Goal: Find specific page/section: Find specific page/section

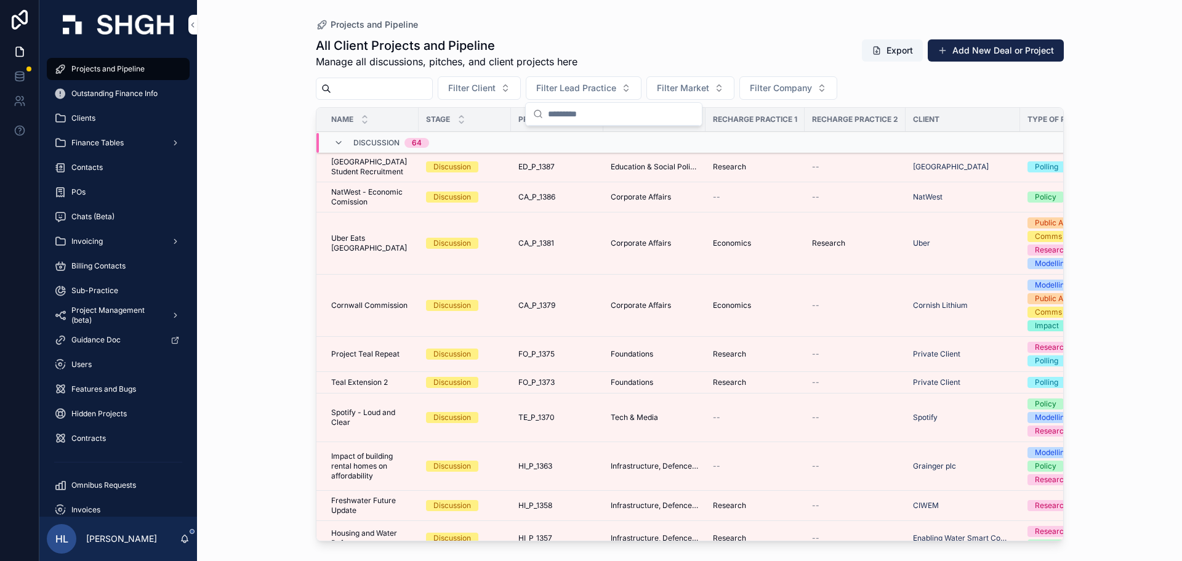
click at [426, 91] on input "scrollable content" at bounding box center [381, 88] width 101 height 17
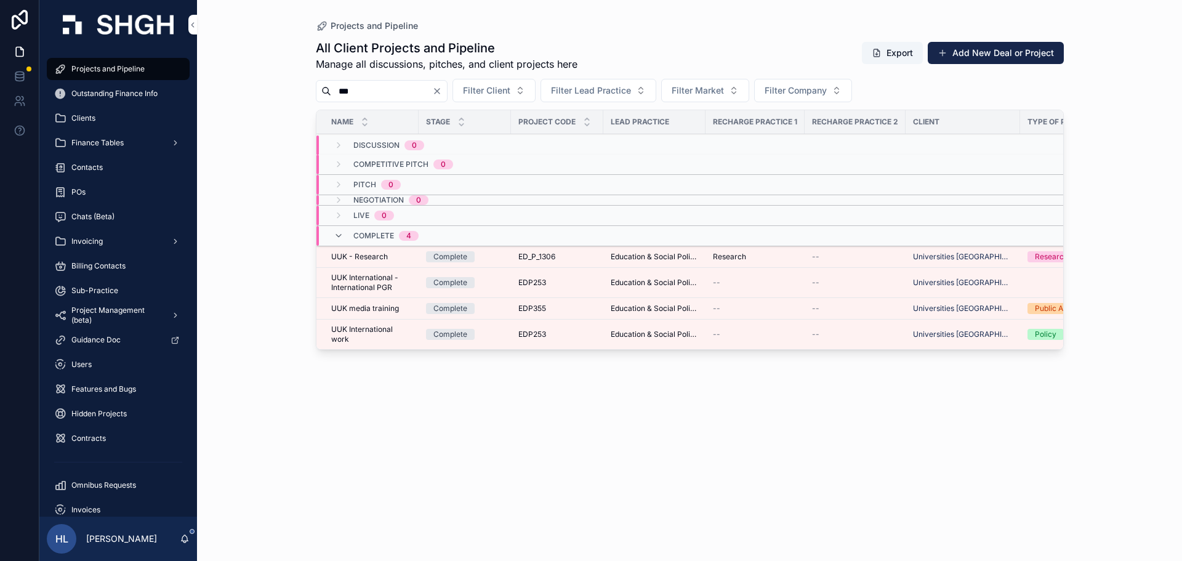
drag, startPoint x: 347, startPoint y: 95, endPoint x: 506, endPoint y: 111, distance: 159.5
click at [506, 111] on div "All Client Projects and Pipeline Manage all discussions, pitches, and client pr…" at bounding box center [690, 289] width 748 height 514
type input "*"
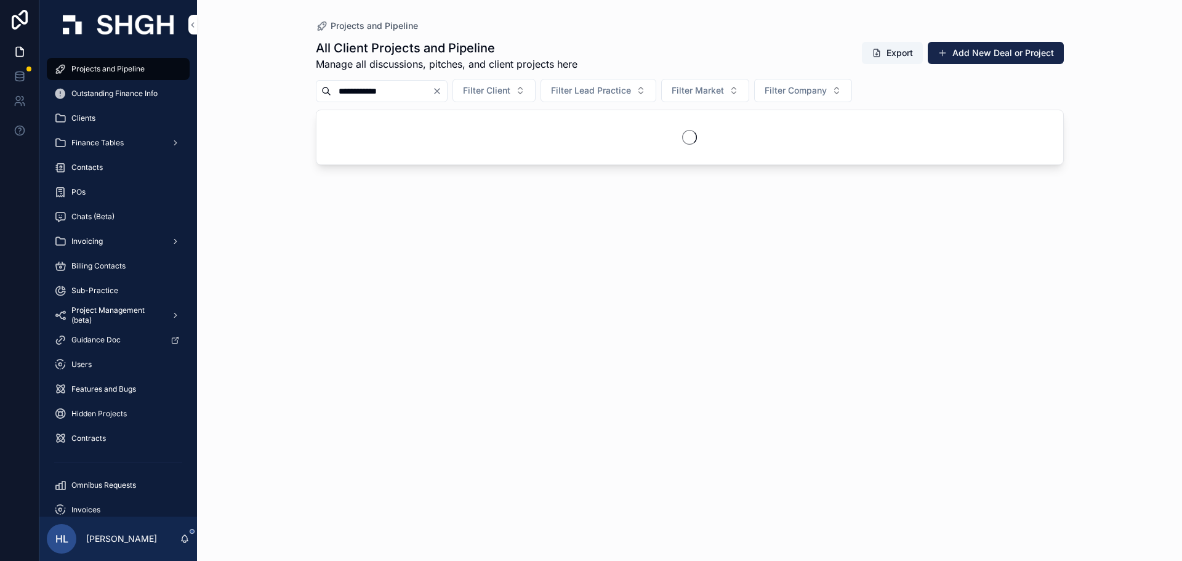
type input "**********"
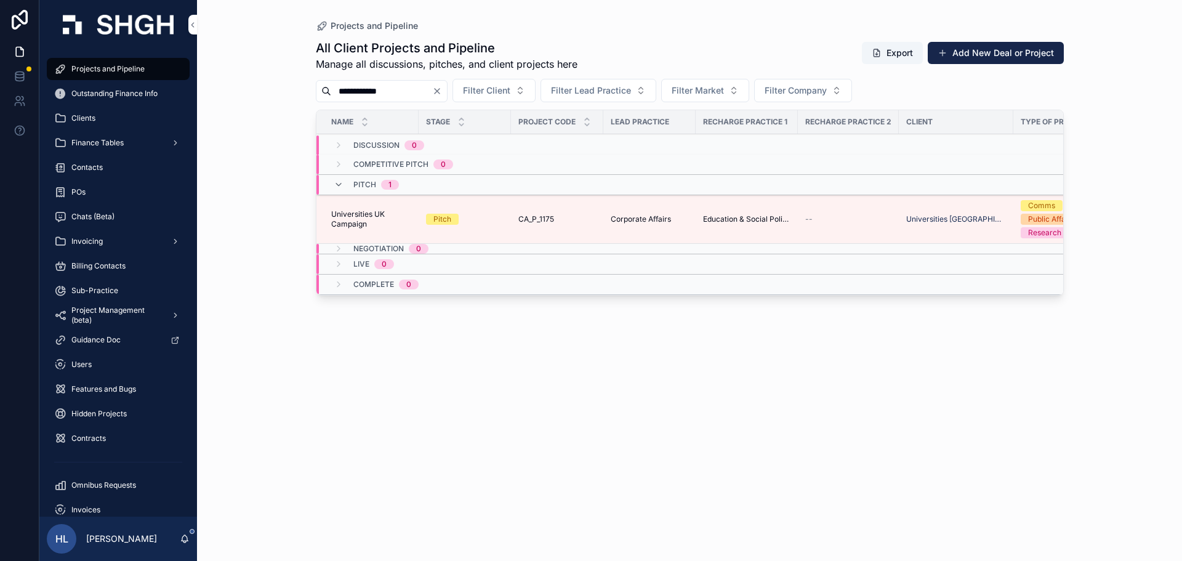
click at [374, 214] on span "Universities UK Campaign" at bounding box center [371, 219] width 80 height 20
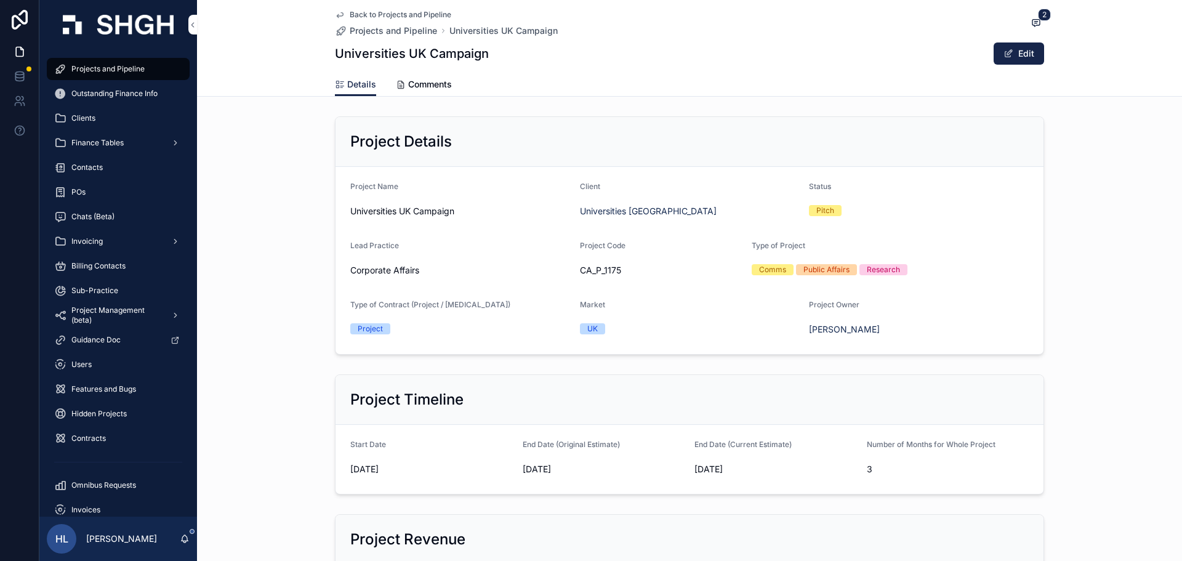
click at [0, 0] on icon "scrollable content" at bounding box center [0, 0] width 0 height 0
click at [1099, 239] on div "Project Details Project Name Universities UK Campaign Client Universities [GEOG…" at bounding box center [689, 235] width 985 height 248
click at [335, 9] on div "Back to Projects and Pipeline Projects and Pipeline Universities UK Campaign 2 …" at bounding box center [689, 36] width 709 height 73
click at [335, 11] on icon "scrollable content" at bounding box center [340, 15] width 10 height 10
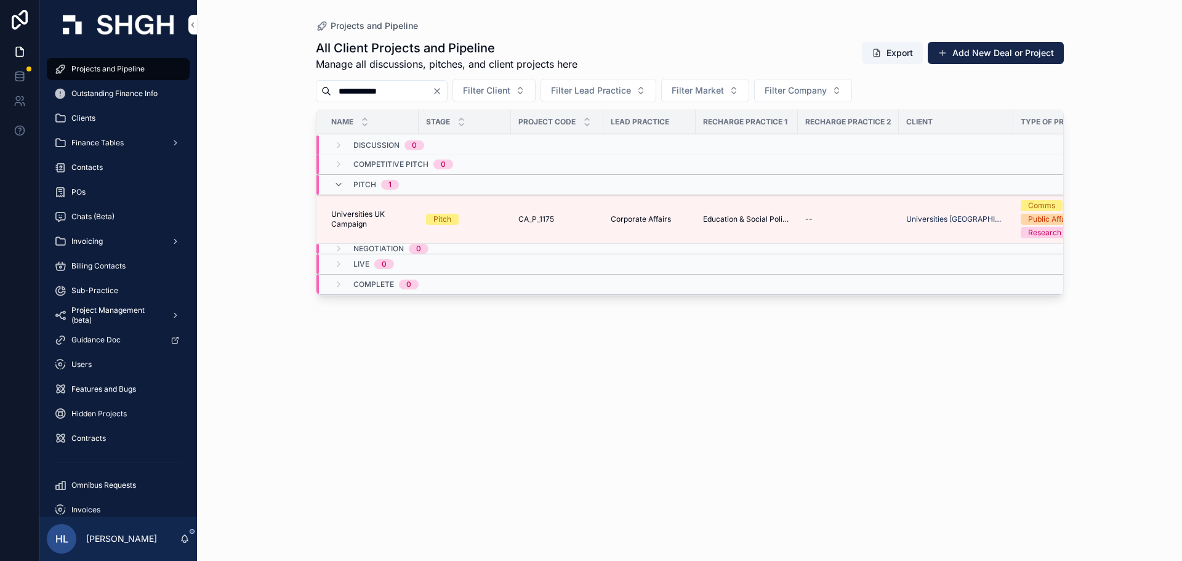
click at [394, 81] on div "**********" at bounding box center [382, 91] width 132 height 22
click at [390, 92] on input "**********" at bounding box center [381, 90] width 101 height 17
paste input "scrollable content"
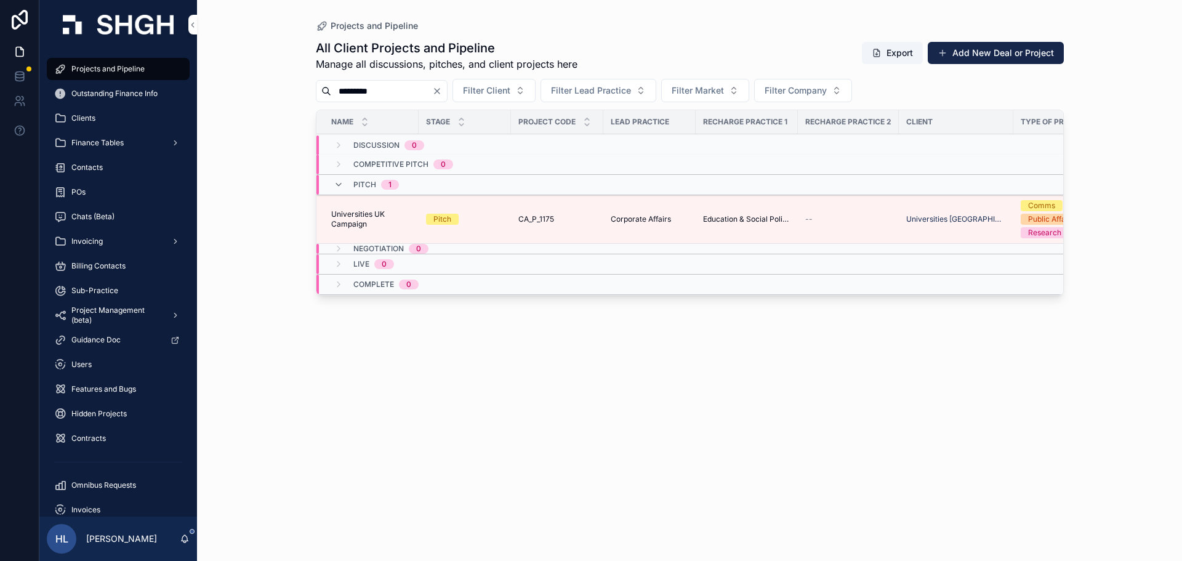
type input "*********"
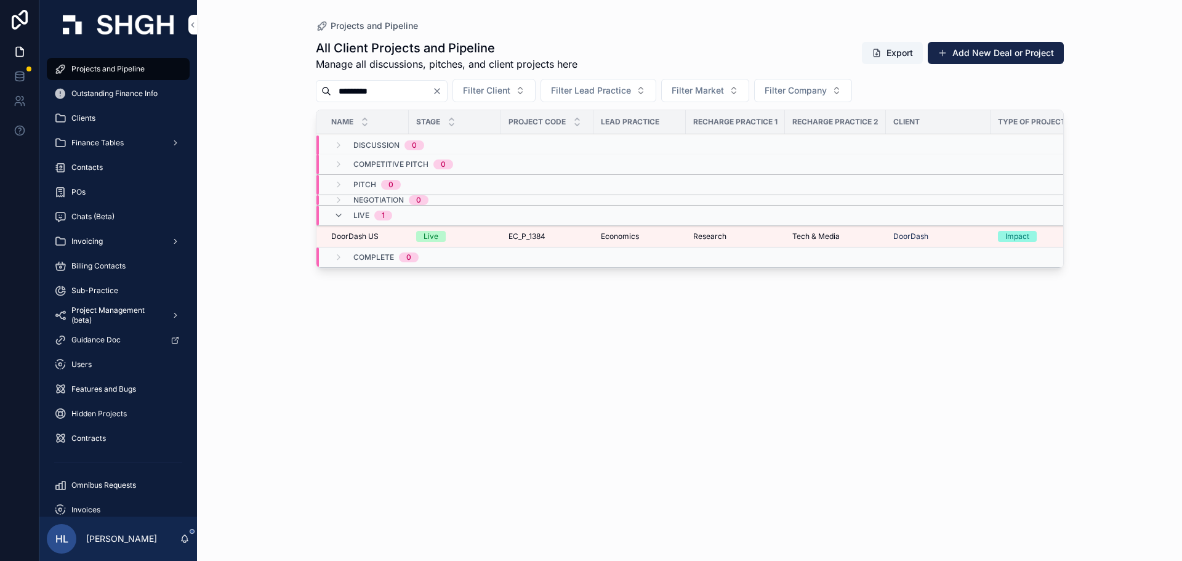
click at [647, 232] on div "Economics" at bounding box center [640, 236] width 78 height 10
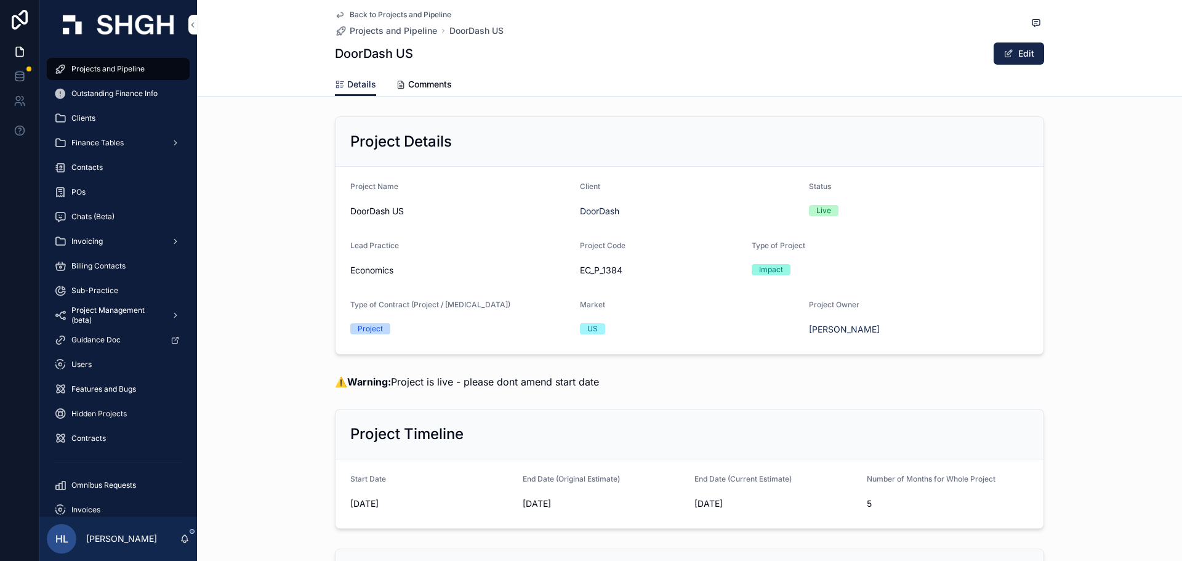
click at [110, 355] on div "Users" at bounding box center [118, 365] width 128 height 20
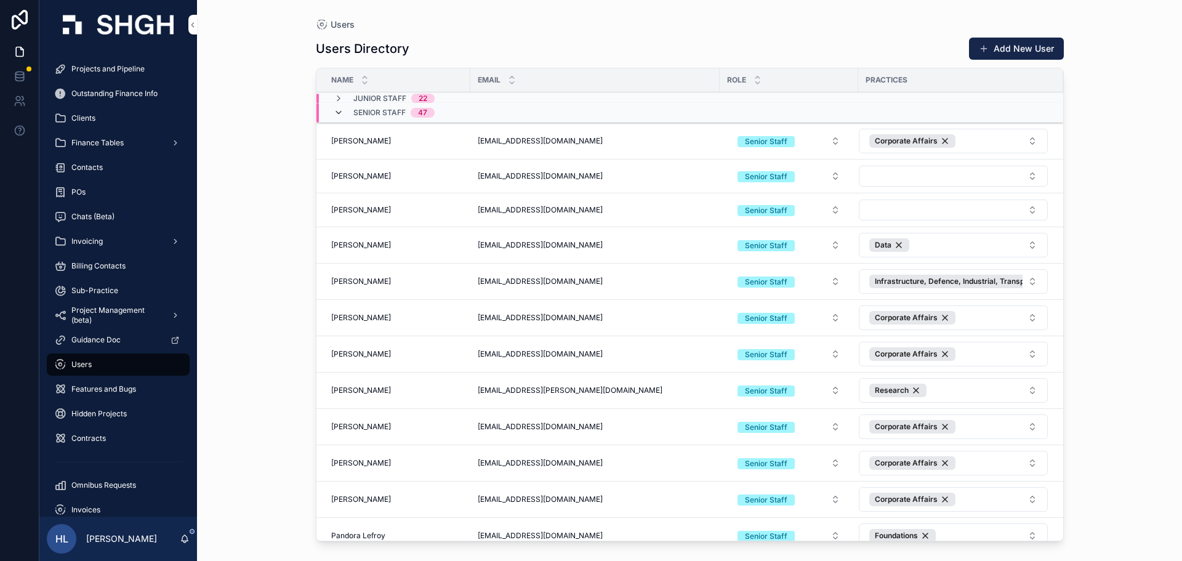
click at [337, 115] on icon "scrollable content" at bounding box center [339, 113] width 10 height 10
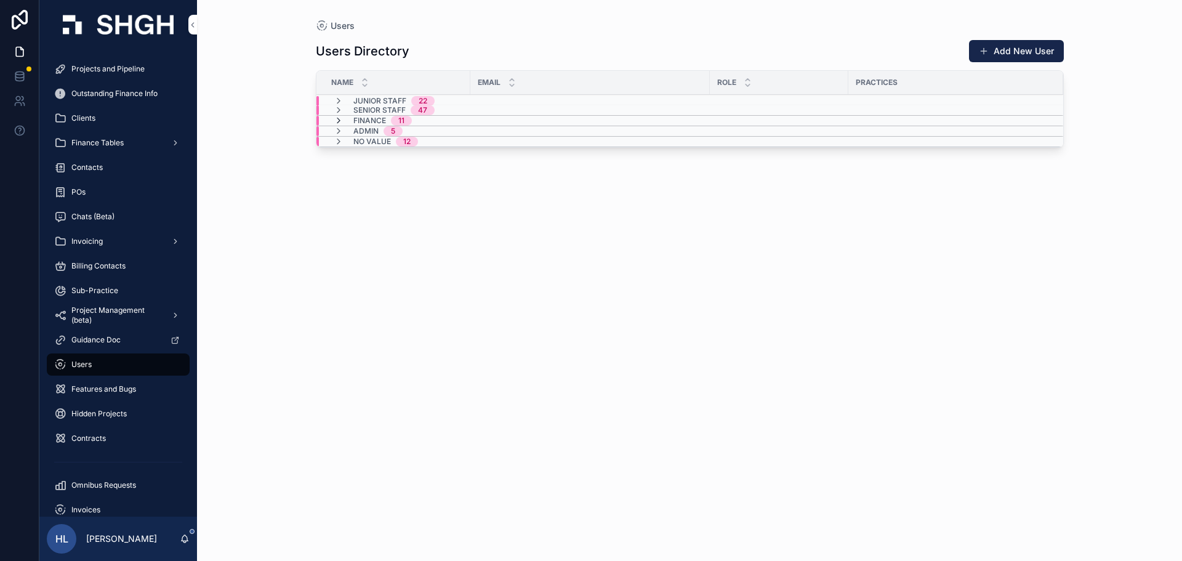
click at [335, 120] on icon "scrollable content" at bounding box center [339, 121] width 10 height 10
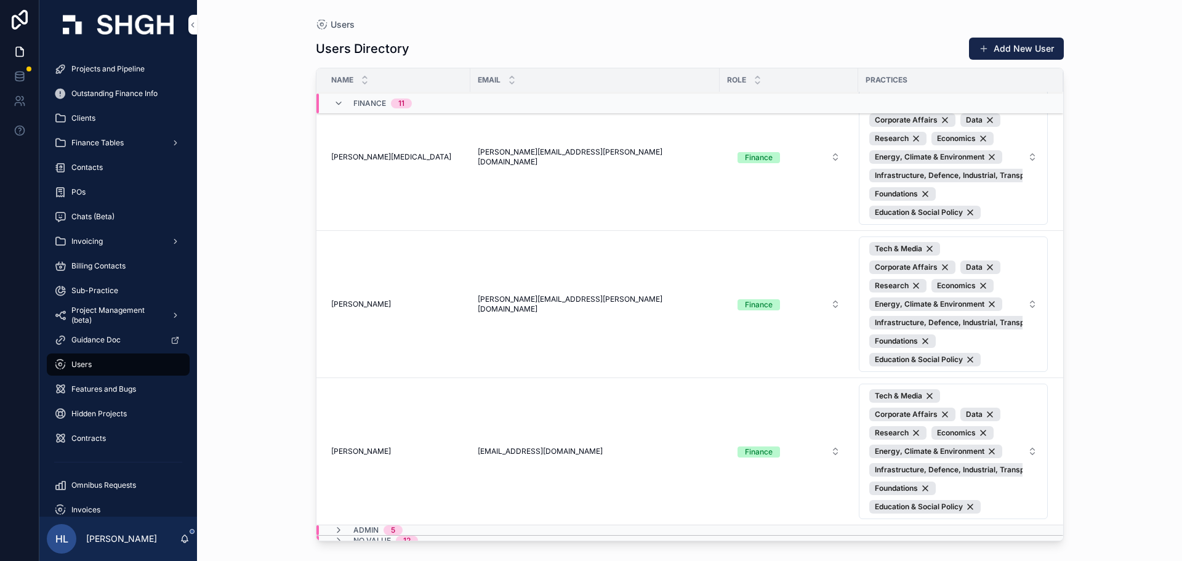
scroll to position [1104, 0]
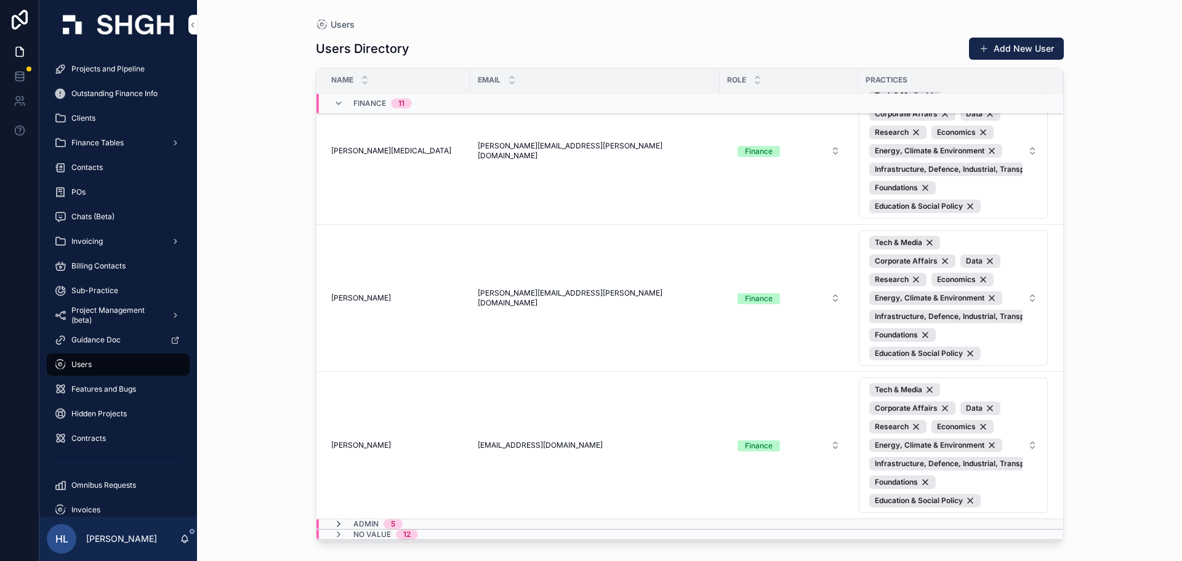
click at [342, 521] on icon "scrollable content" at bounding box center [339, 524] width 10 height 10
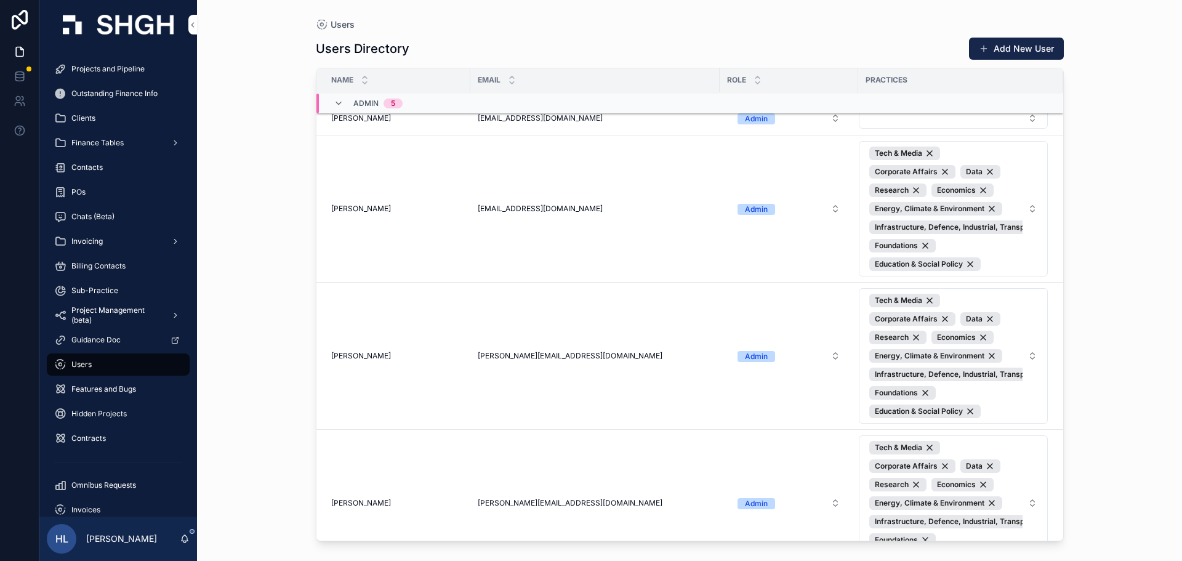
scroll to position [1513, 0]
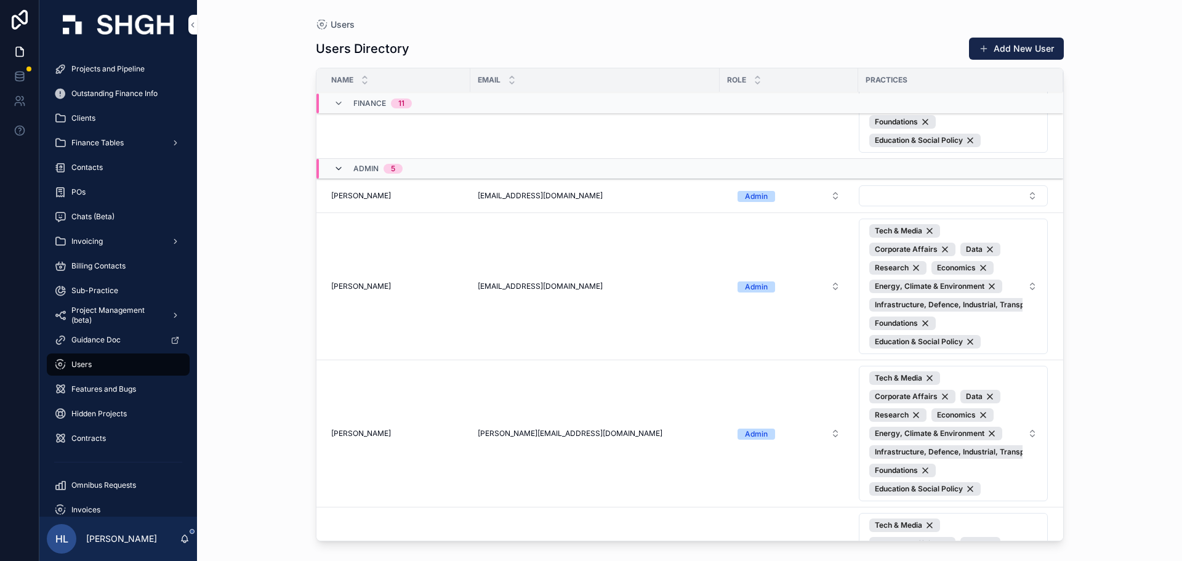
click at [338, 167] on icon "scrollable content" at bounding box center [339, 169] width 10 height 10
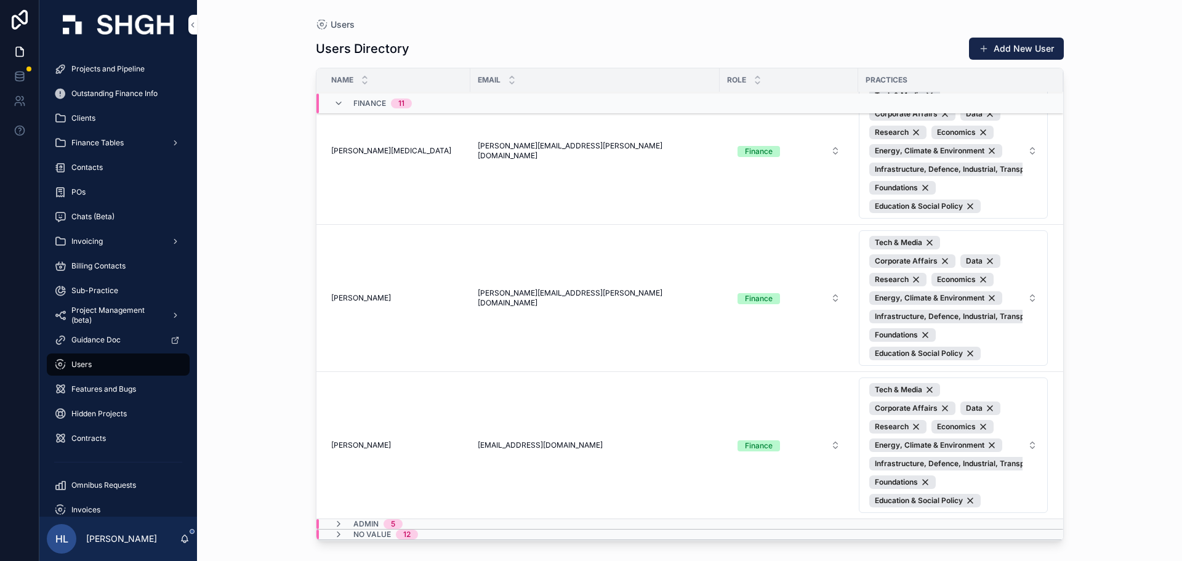
scroll to position [1104, 0]
click at [341, 533] on icon "scrollable content" at bounding box center [339, 534] width 10 height 10
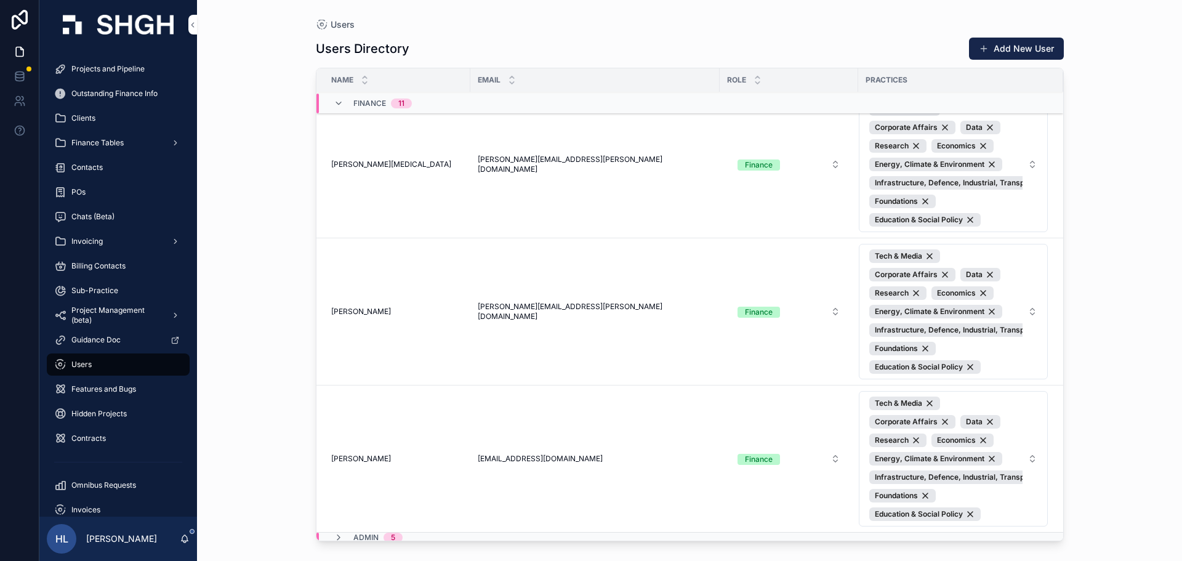
scroll to position [1315, 0]
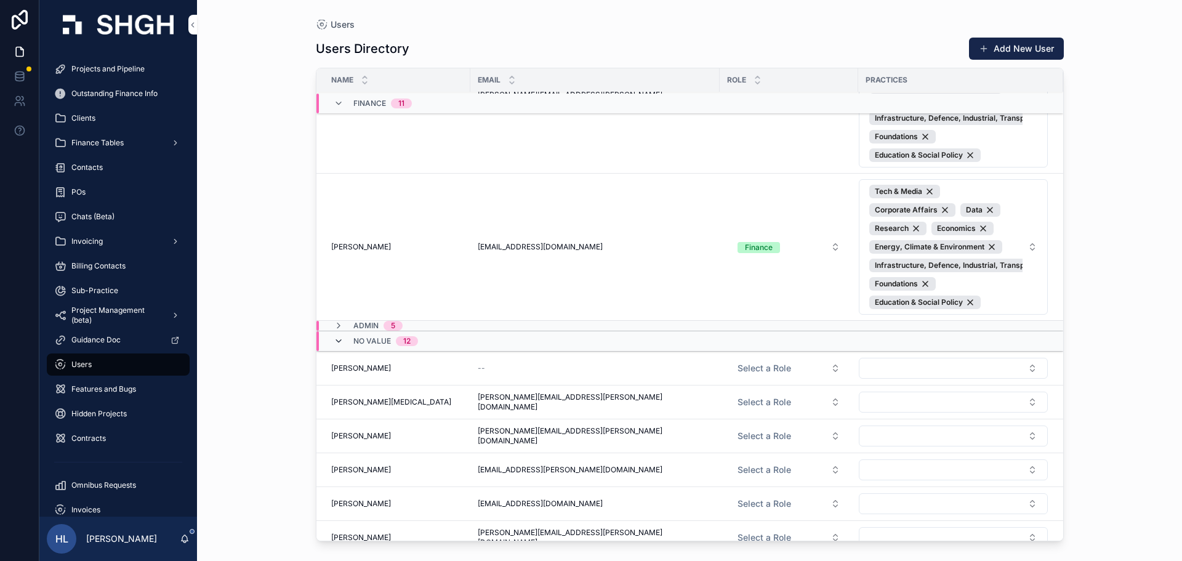
click at [338, 337] on icon "scrollable content" at bounding box center [339, 341] width 10 height 10
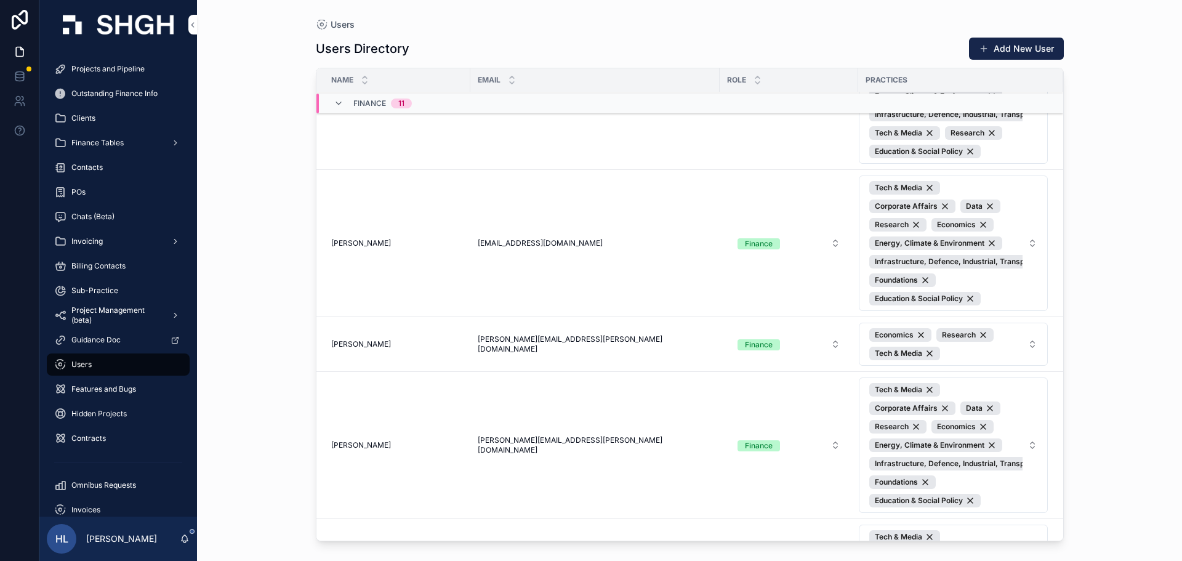
scroll to position [0, 0]
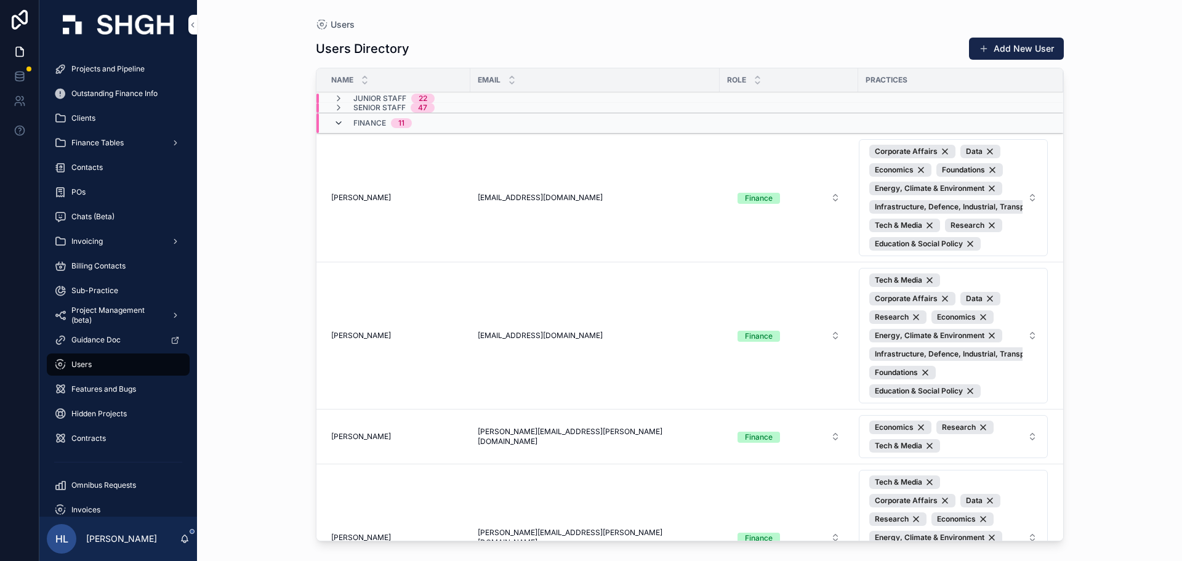
click at [338, 120] on icon "scrollable content" at bounding box center [339, 123] width 10 height 10
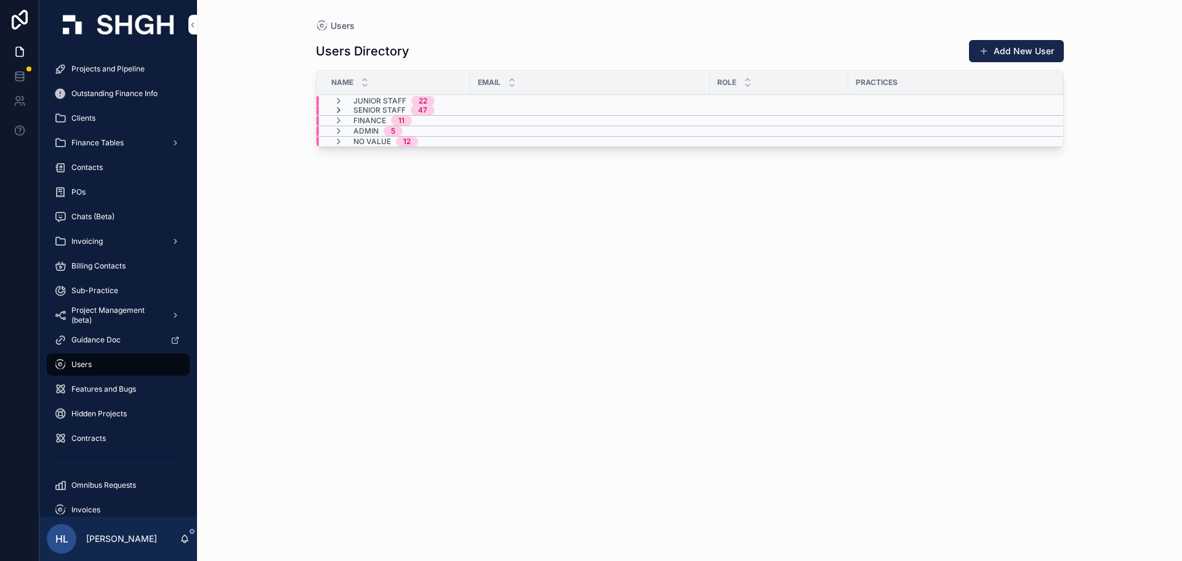
click at [338, 108] on icon "scrollable content" at bounding box center [339, 110] width 10 height 10
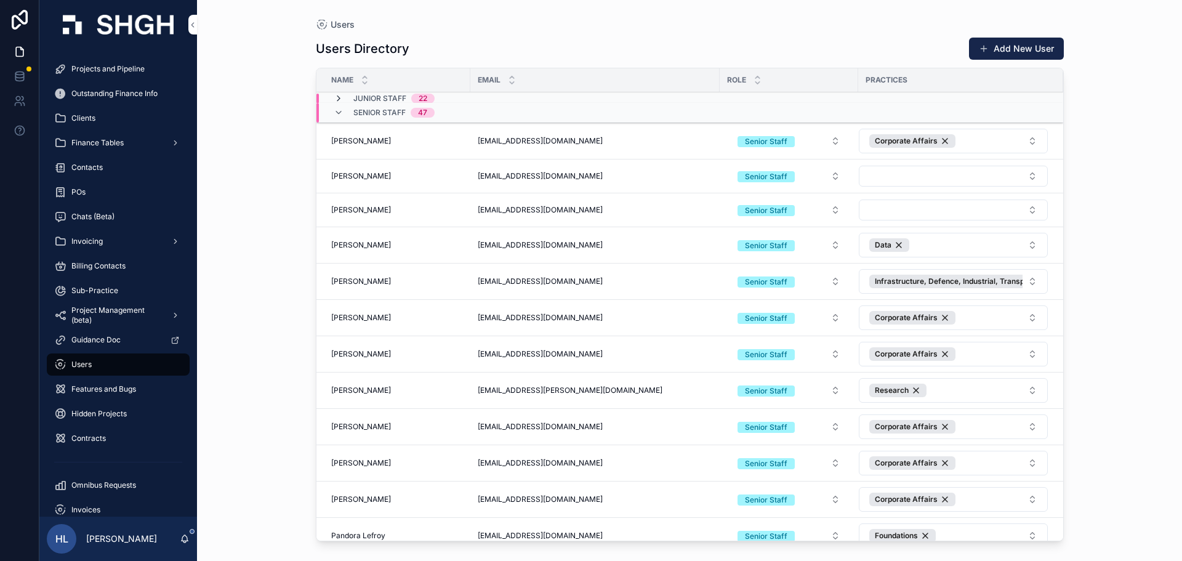
click at [338, 99] on icon "scrollable content" at bounding box center [339, 99] width 10 height 10
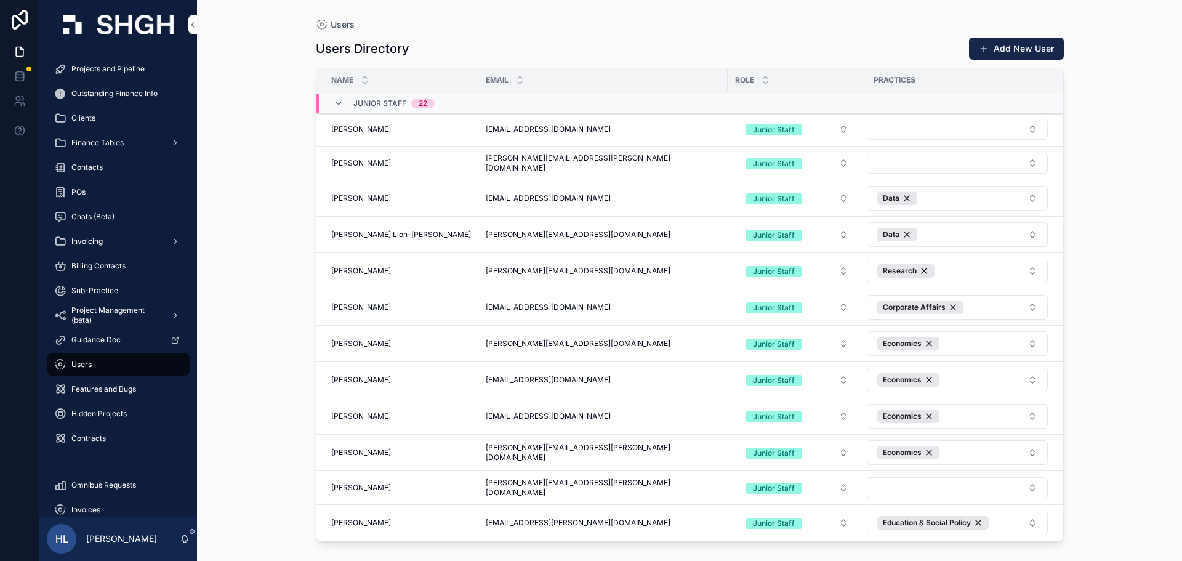
click at [338, 99] on icon "scrollable content" at bounding box center [339, 103] width 10 height 10
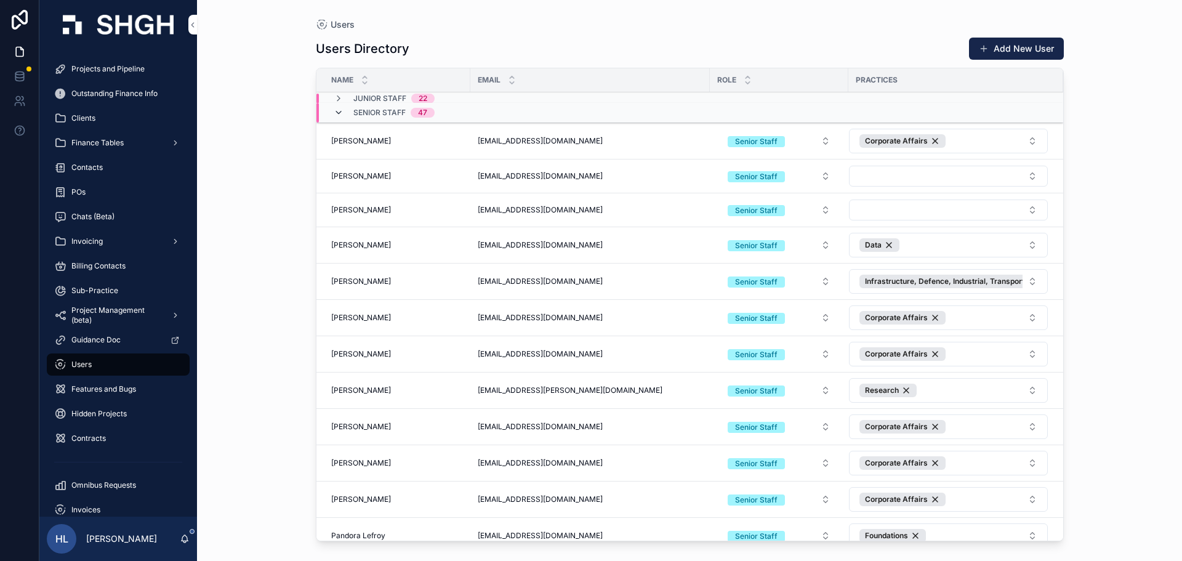
click at [338, 110] on icon "scrollable content" at bounding box center [339, 113] width 10 height 10
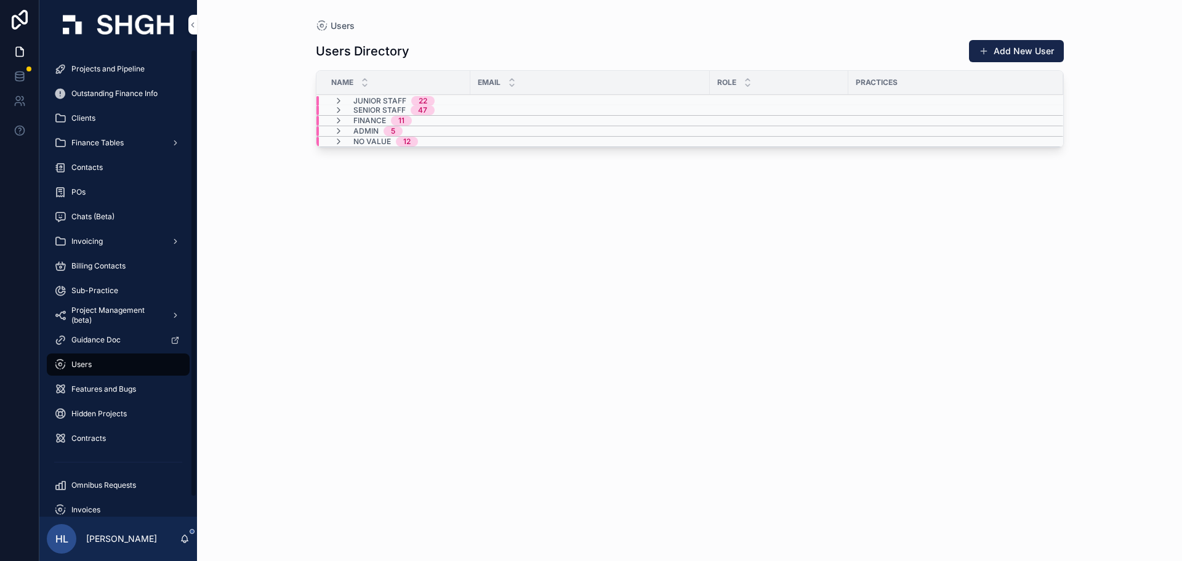
drag, startPoint x: 92, startPoint y: 170, endPoint x: 100, endPoint y: 170, distance: 7.4
click at [92, 170] on span "Contacts" at bounding box center [86, 167] width 31 height 10
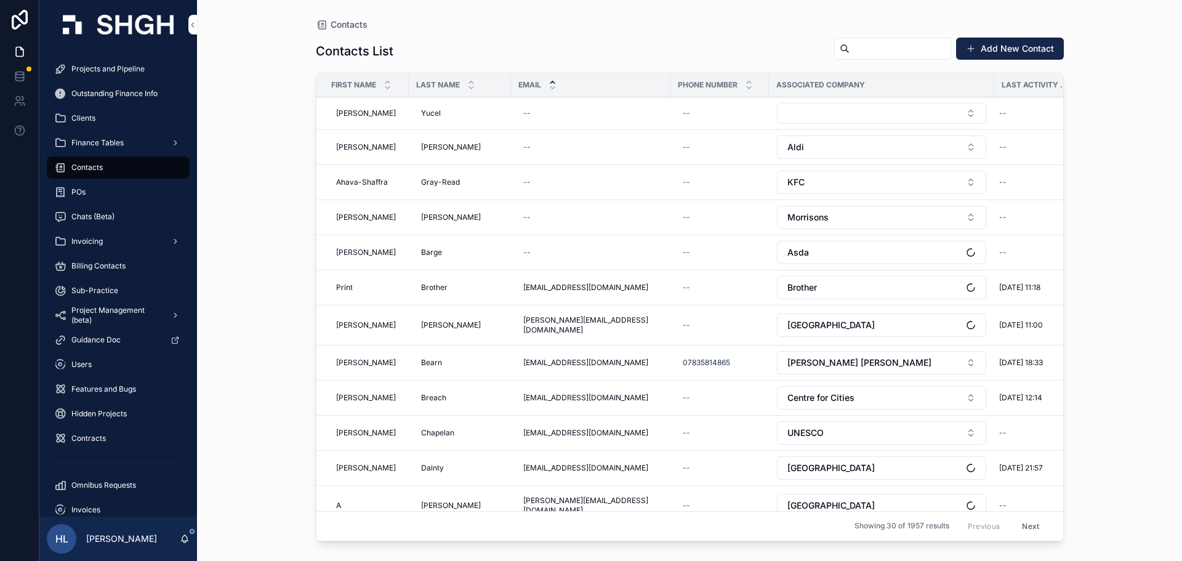
click at [129, 143] on div "Finance Tables" at bounding box center [118, 143] width 128 height 20
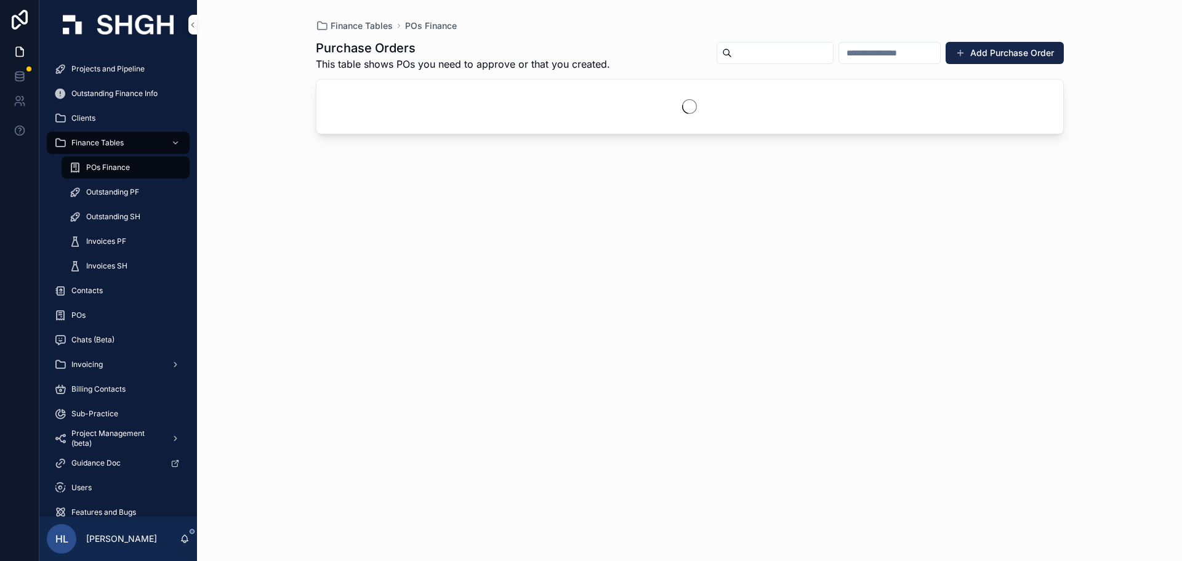
click at [132, 61] on div "Projects and Pipeline" at bounding box center [118, 69] width 128 height 20
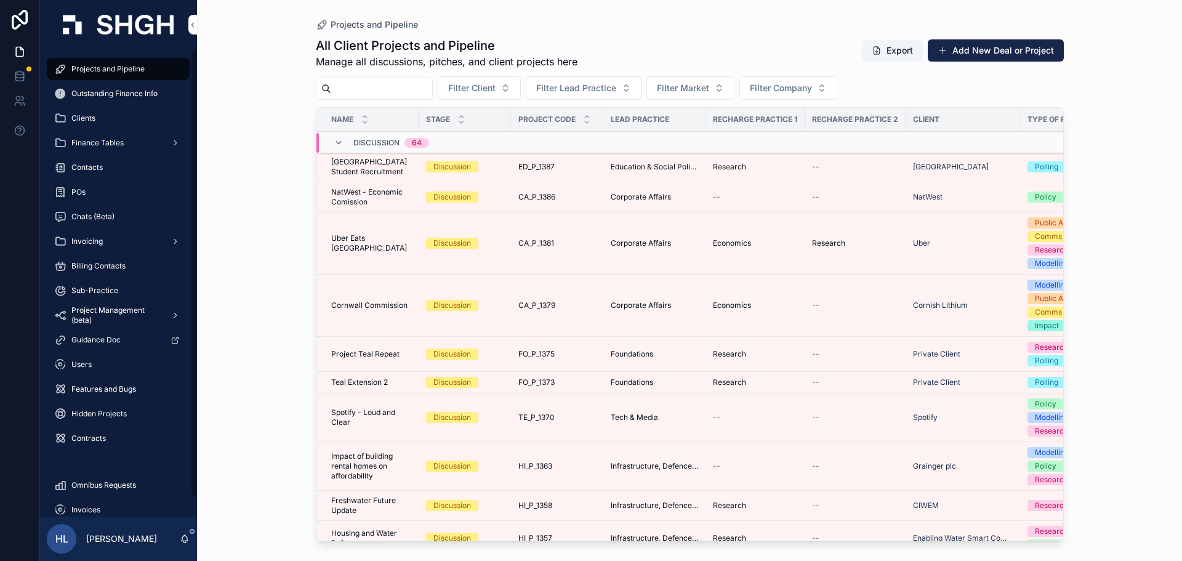
click at [110, 89] on span "Outstanding Finance Info" at bounding box center [114, 94] width 86 height 10
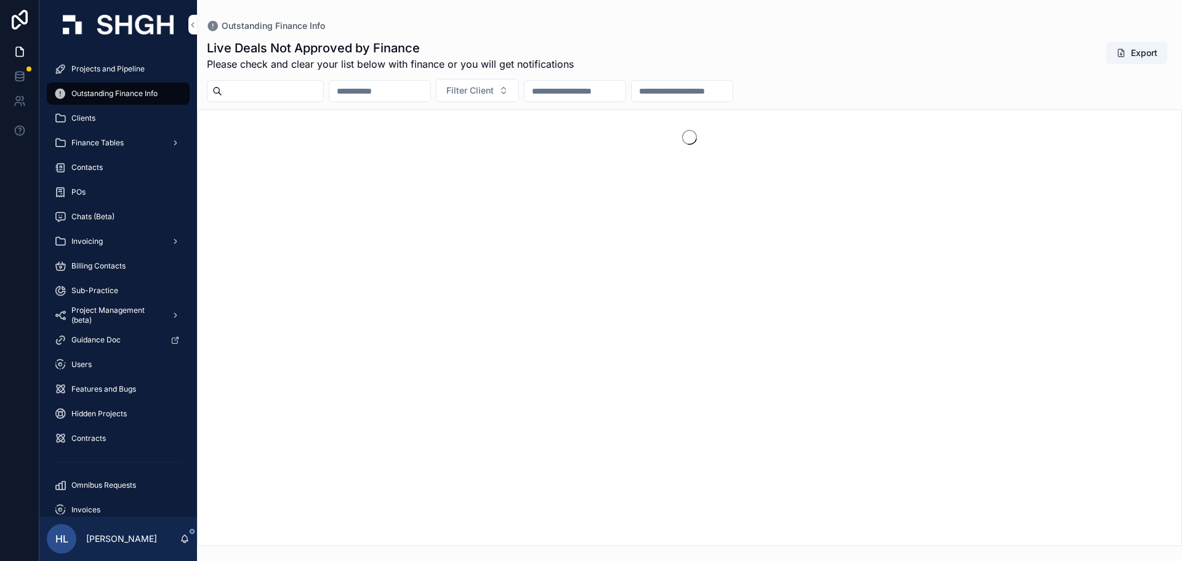
click at [119, 135] on div "Finance Tables" at bounding box center [118, 143] width 128 height 20
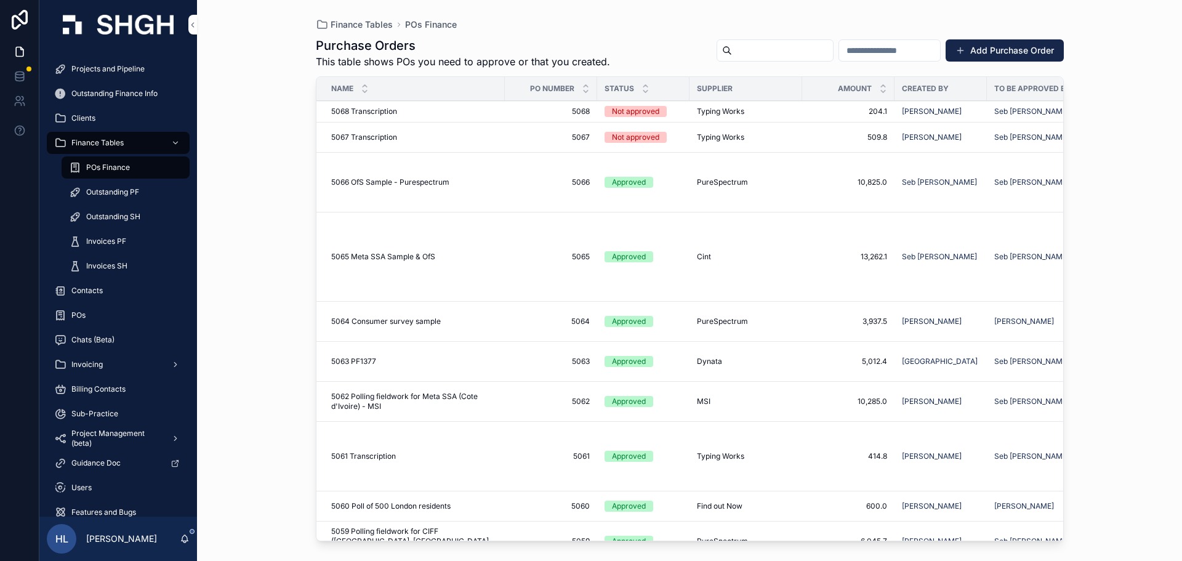
click at [137, 212] on span "Outstanding SH" at bounding box center [113, 217] width 54 height 10
